Goal: Information Seeking & Learning: Learn about a topic

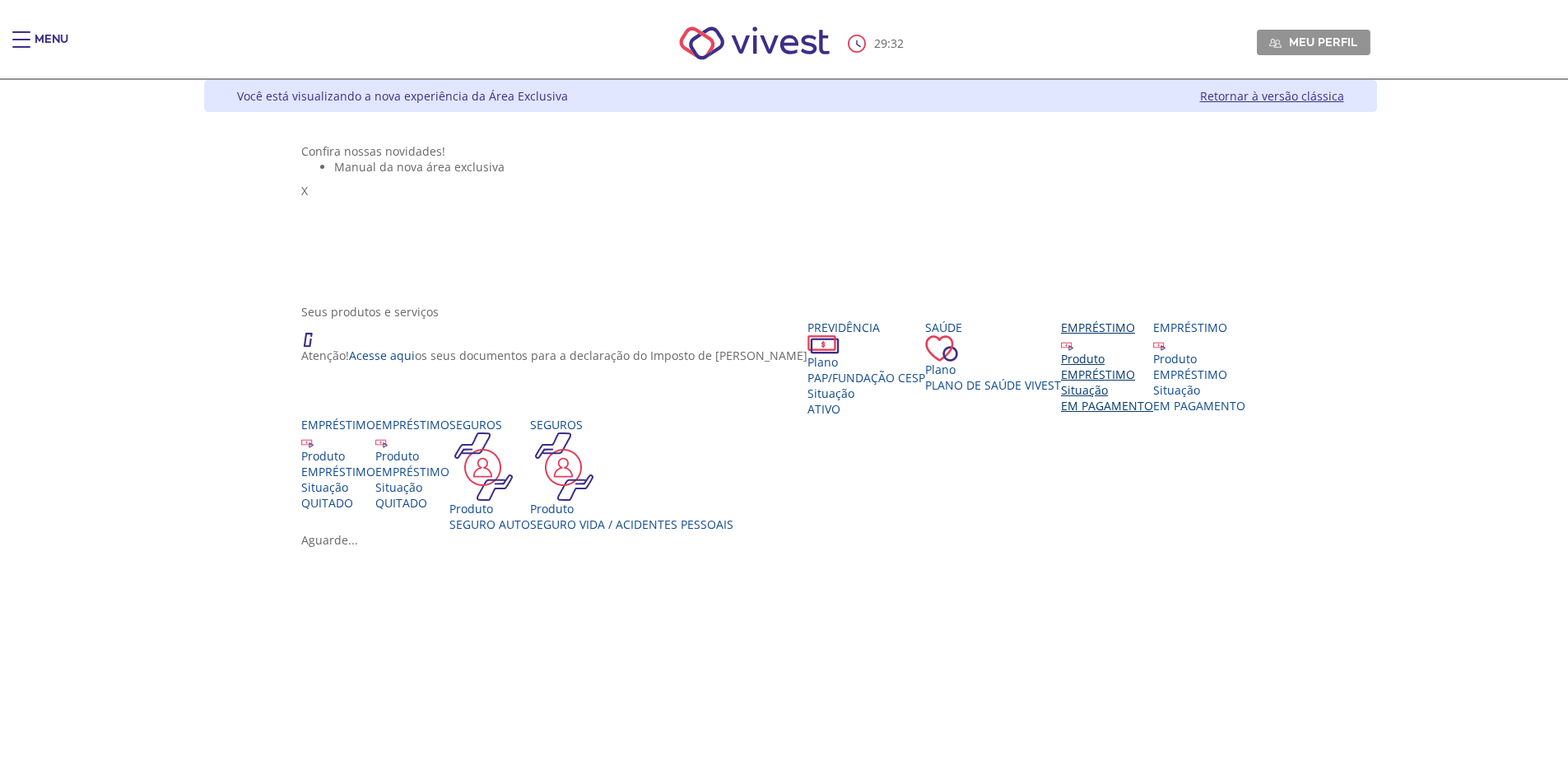
click at [1061, 351] on div "Empréstimo" at bounding box center [1107, 335] width 92 height 31
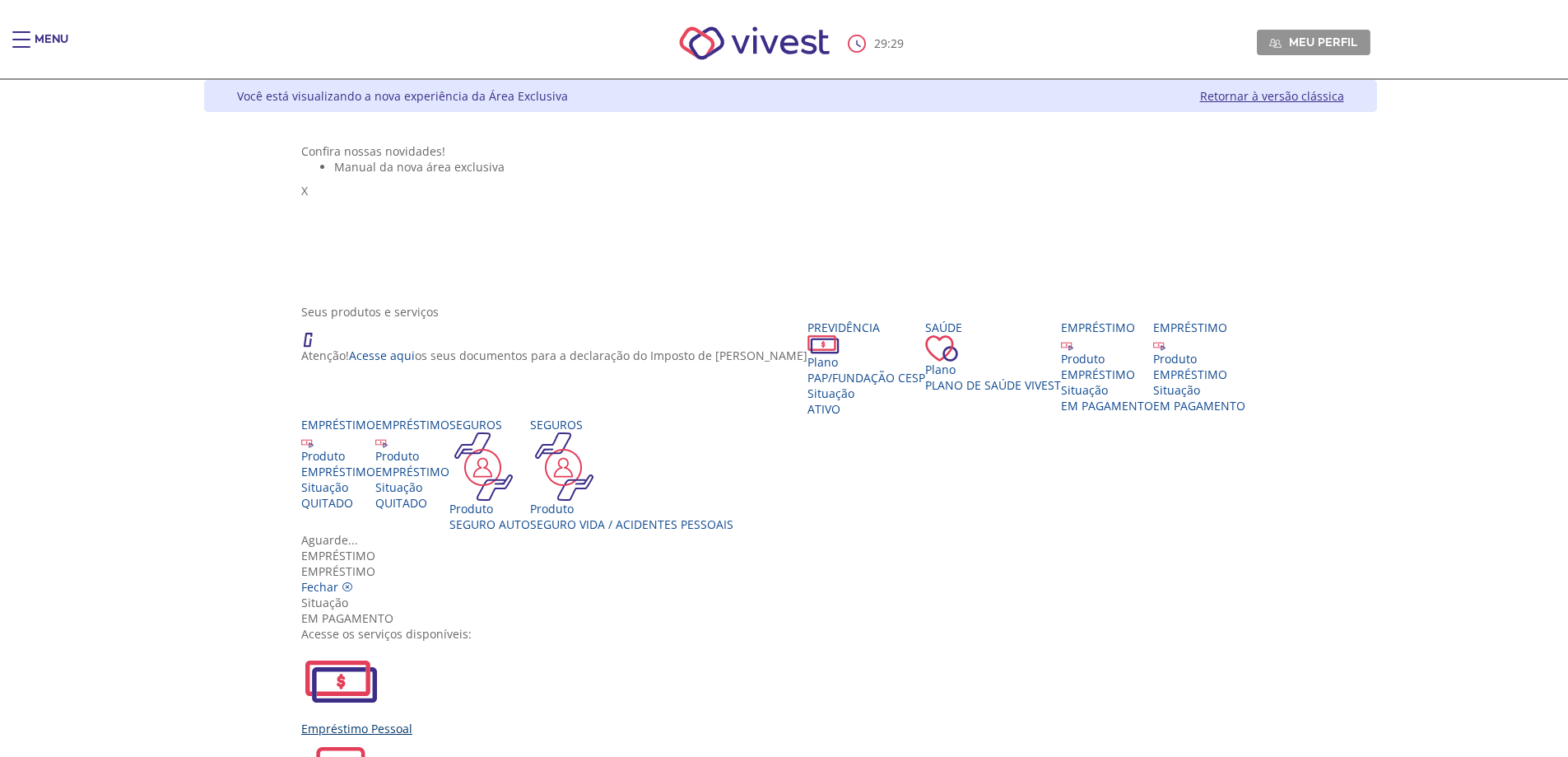
click at [536, 721] on div "Empréstimo Pessoal" at bounding box center [790, 729] width 978 height 16
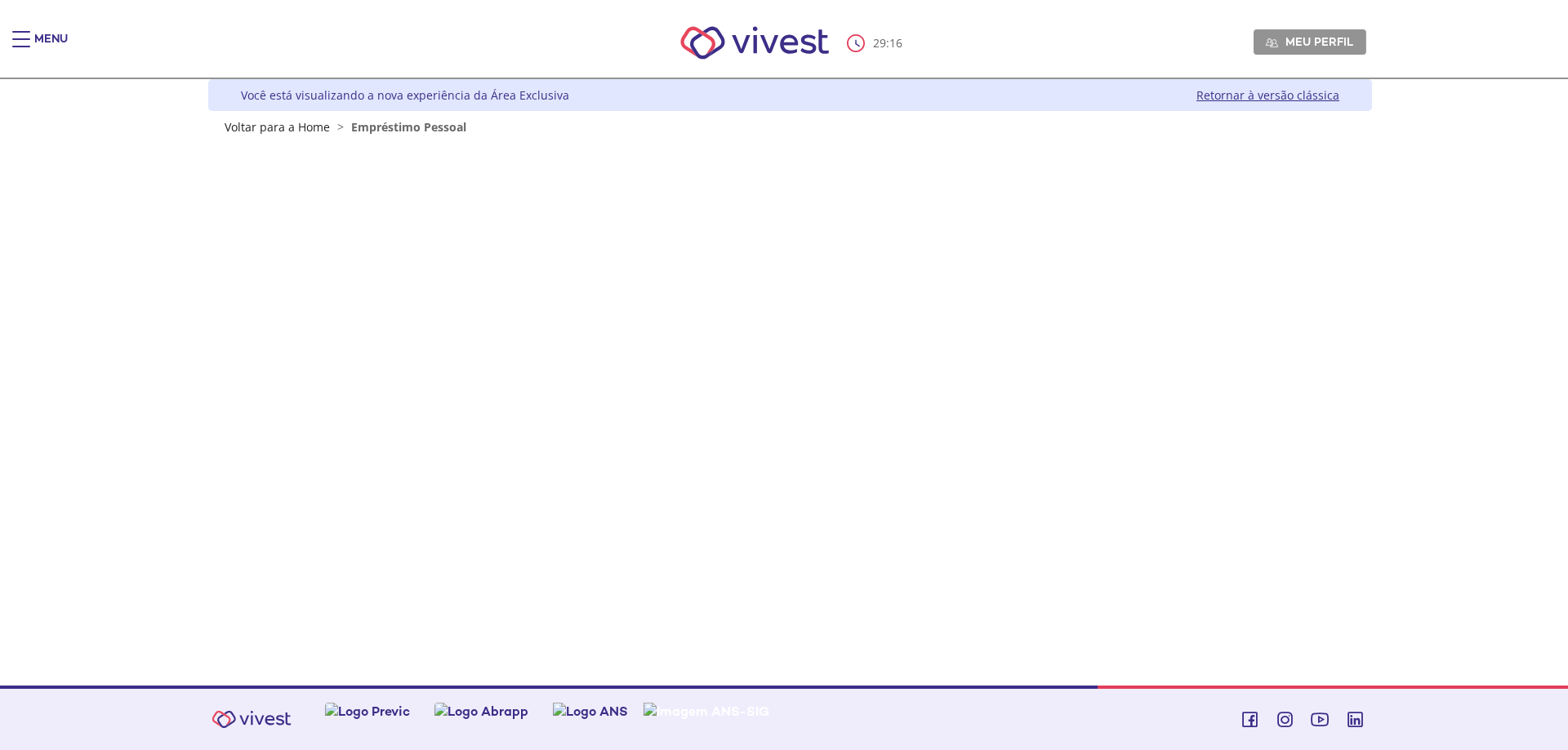
click at [1327, 95] on link "Retornar à versão clássica" at bounding box center [1268, 95] width 143 height 16
